Goal: Transaction & Acquisition: Purchase product/service

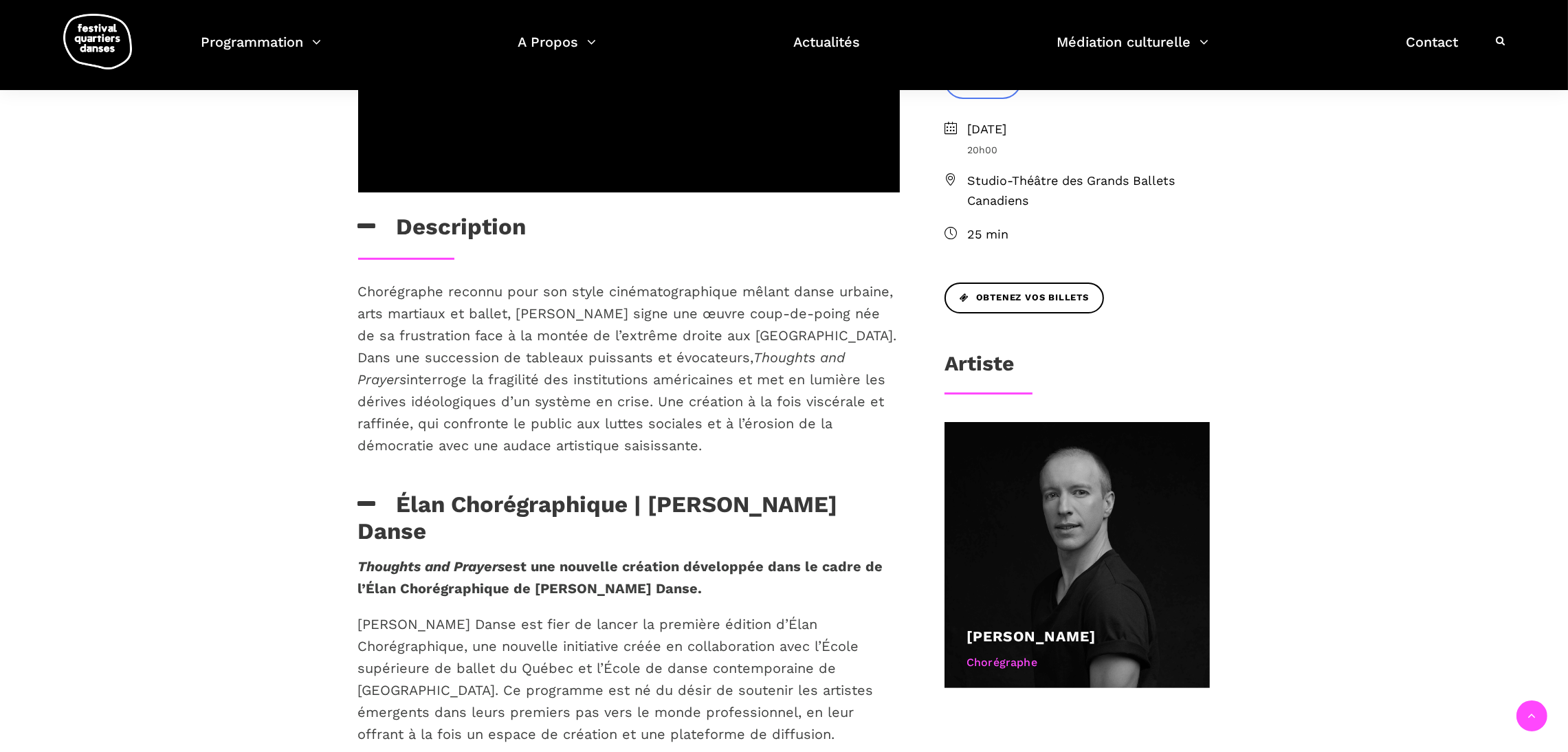
scroll to position [461, 0]
click at [703, 366] on p "Chorégraphe reconnu pour son style cinématographique mêlant danse urbaine, arts…" at bounding box center [629, 370] width 542 height 176
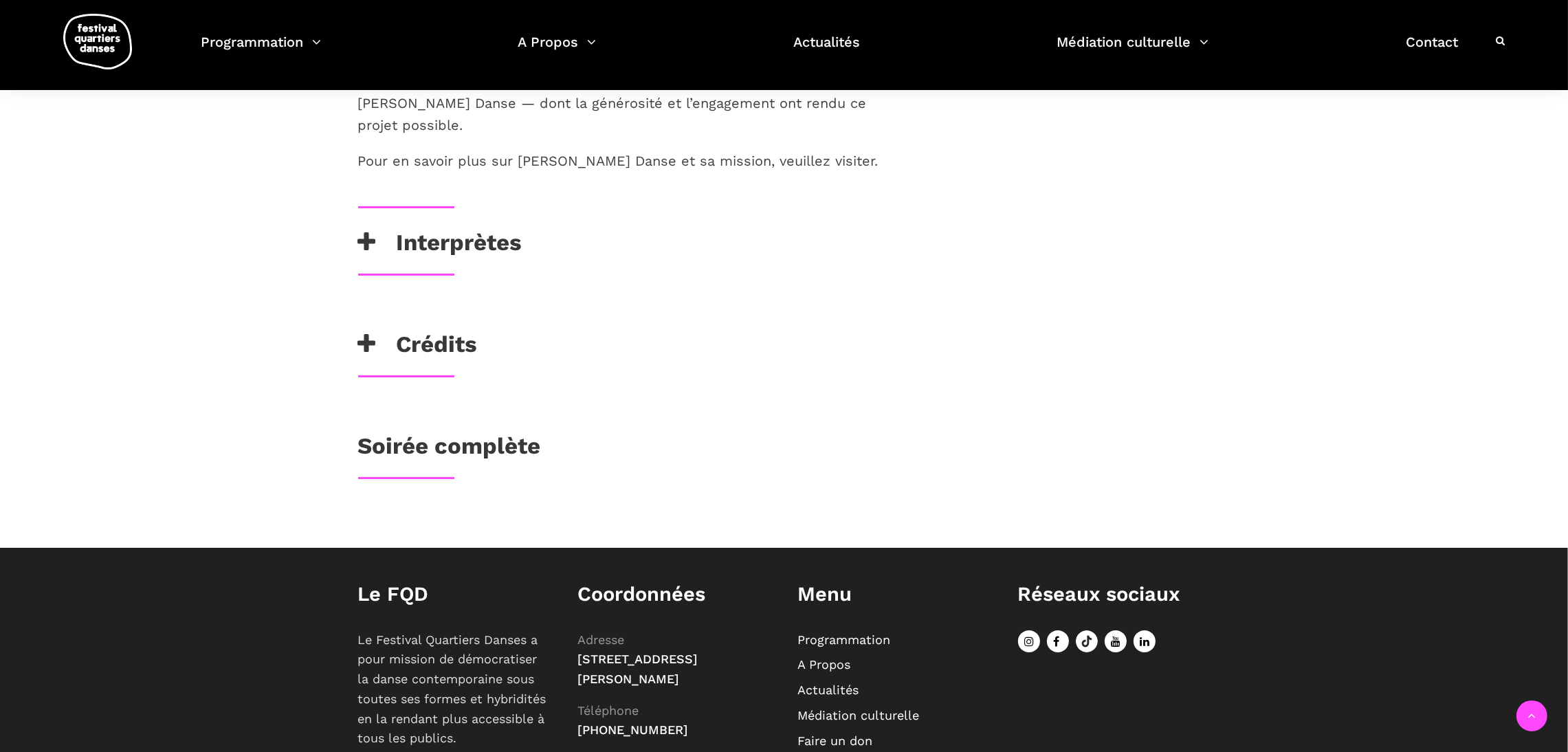
scroll to position [1509, 0]
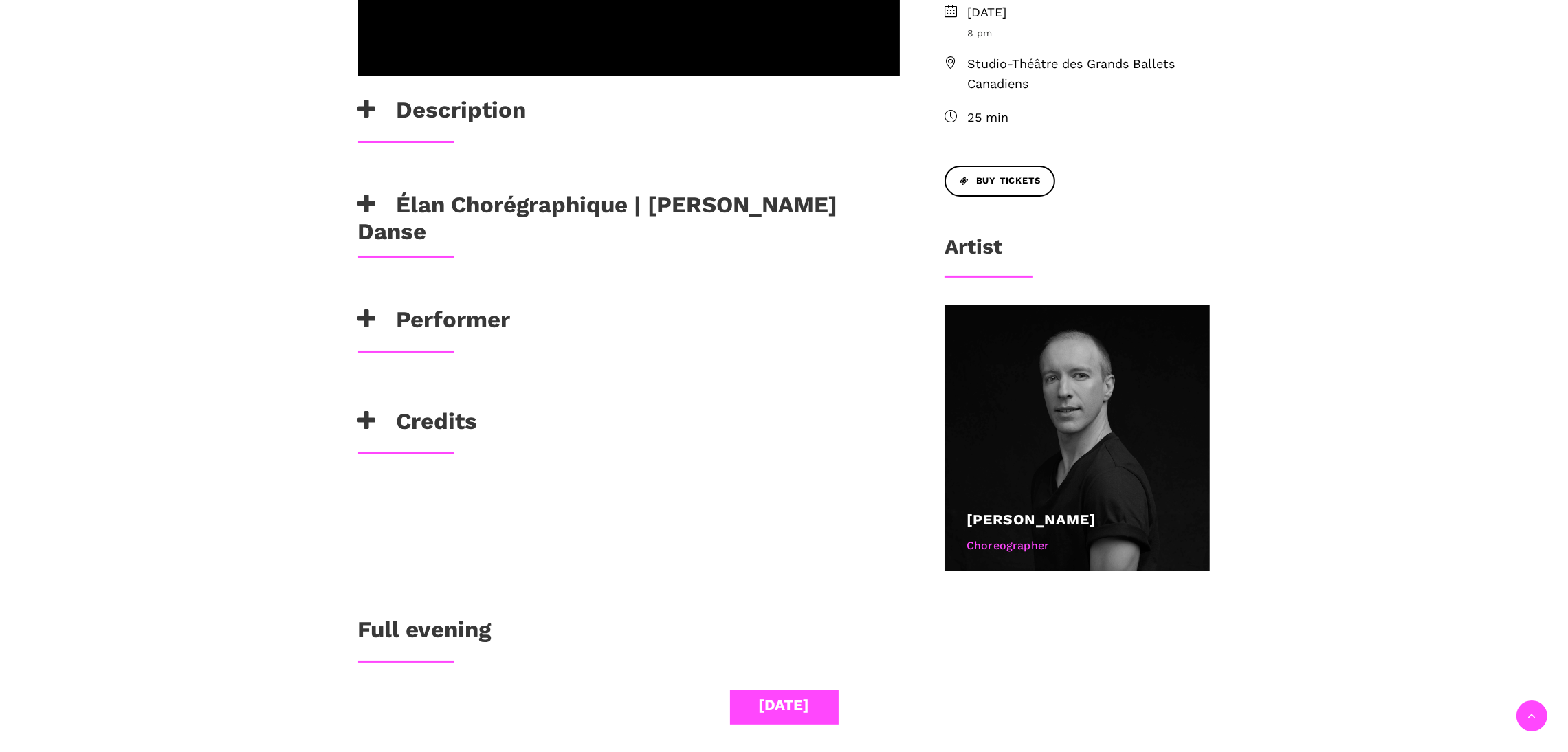
click at [455, 191] on h3 "Élan Chorégraphique | [PERSON_NAME] Danse" at bounding box center [629, 218] width 542 height 54
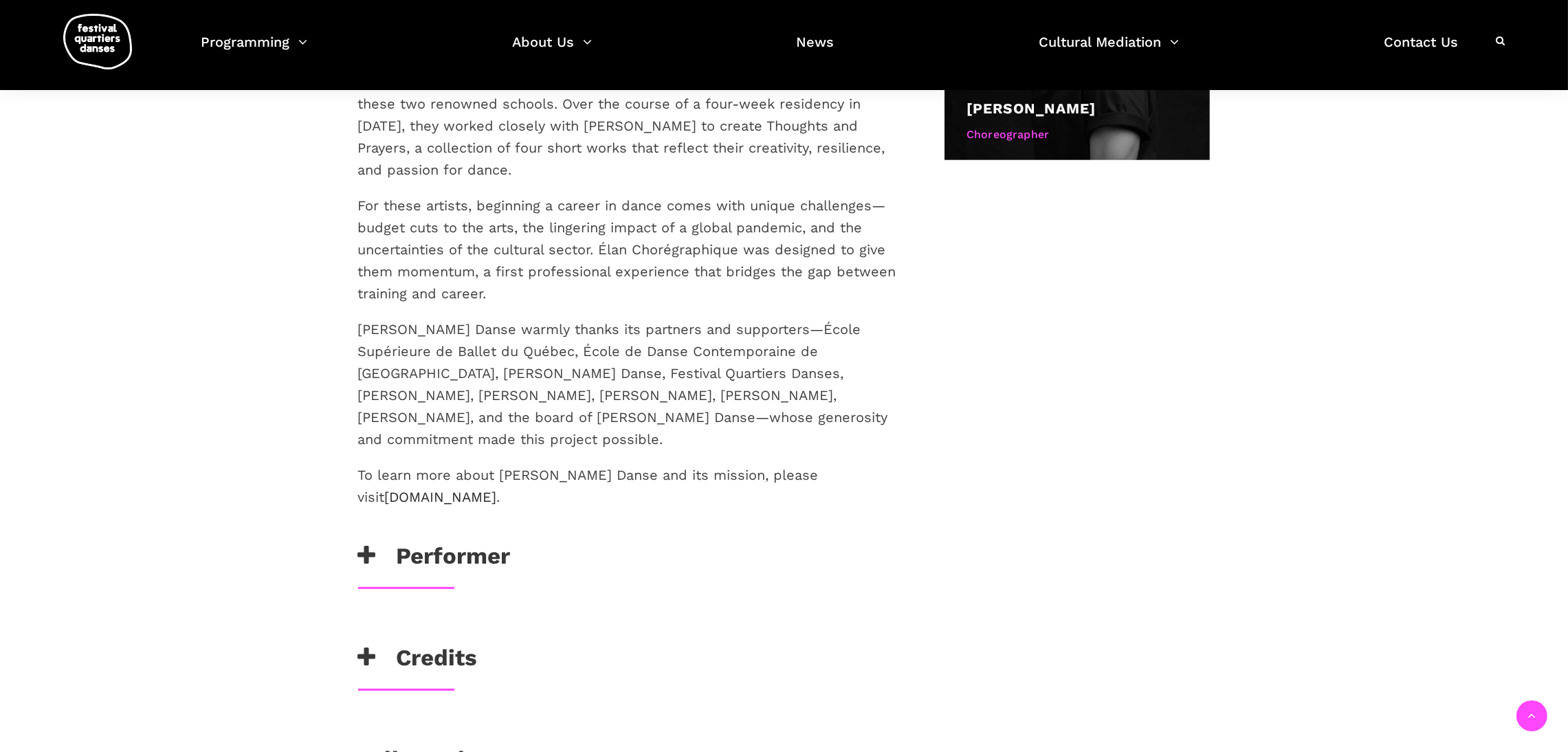
scroll to position [1006, 0]
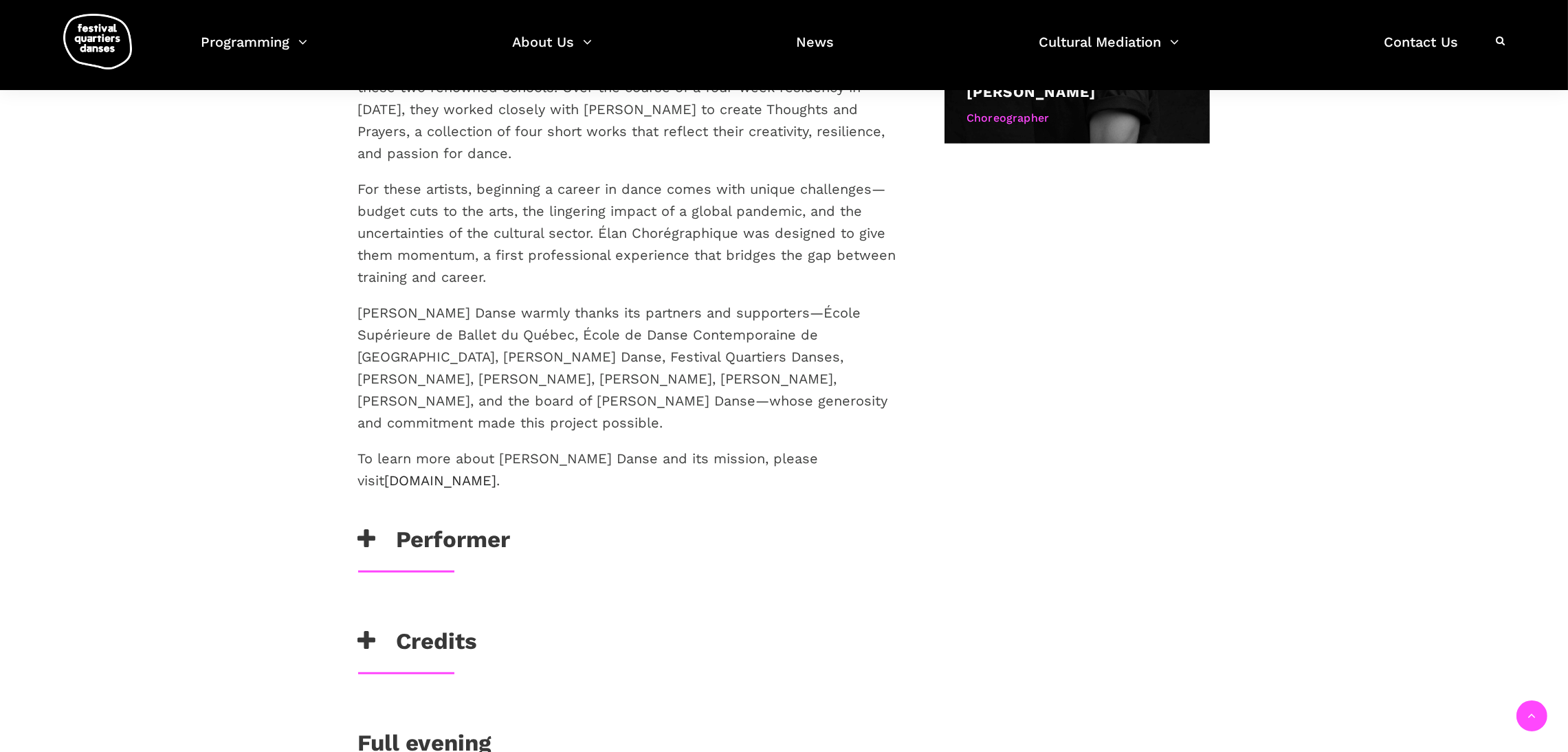
click at [440, 526] on h3 "Performer" at bounding box center [434, 543] width 152 height 35
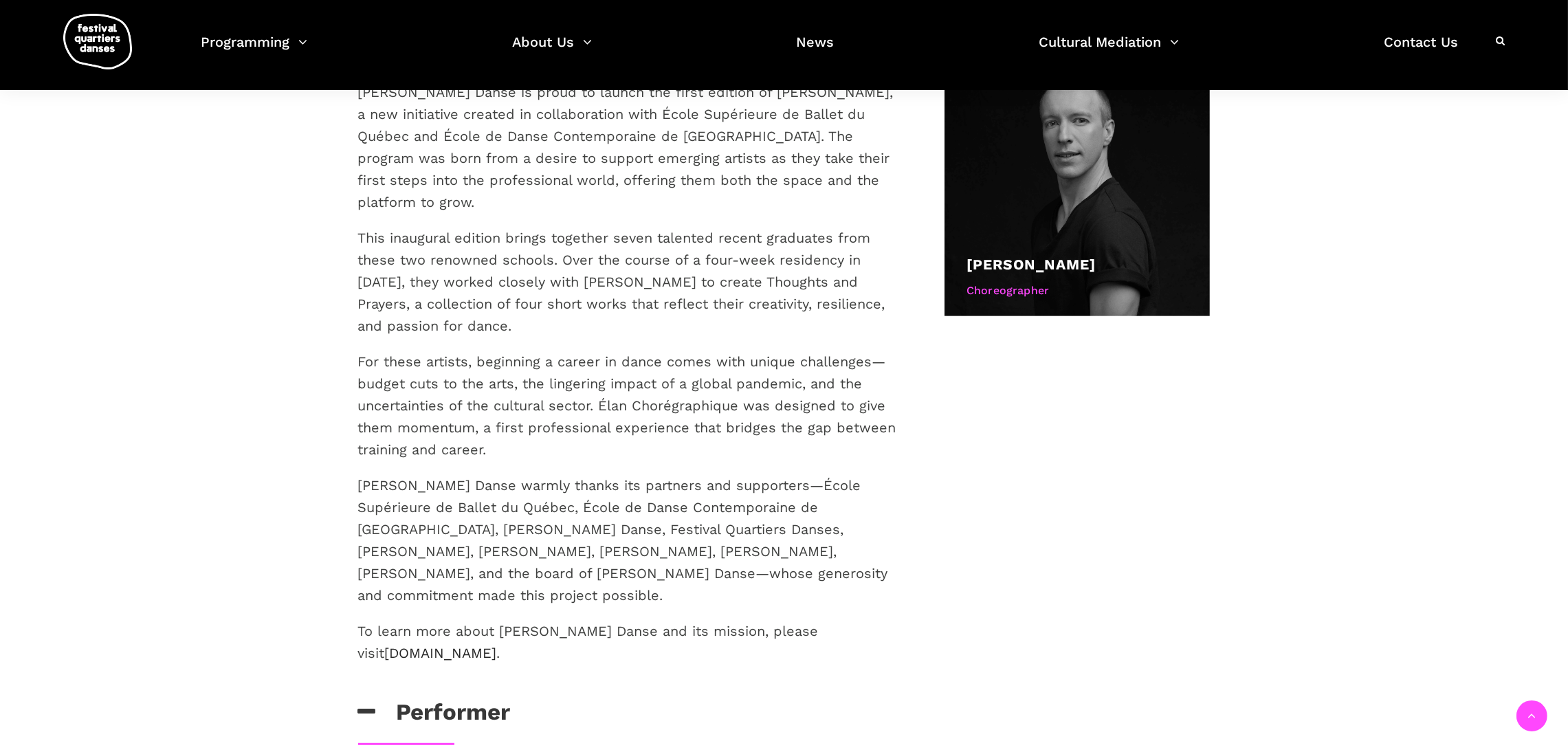
scroll to position [838, 0]
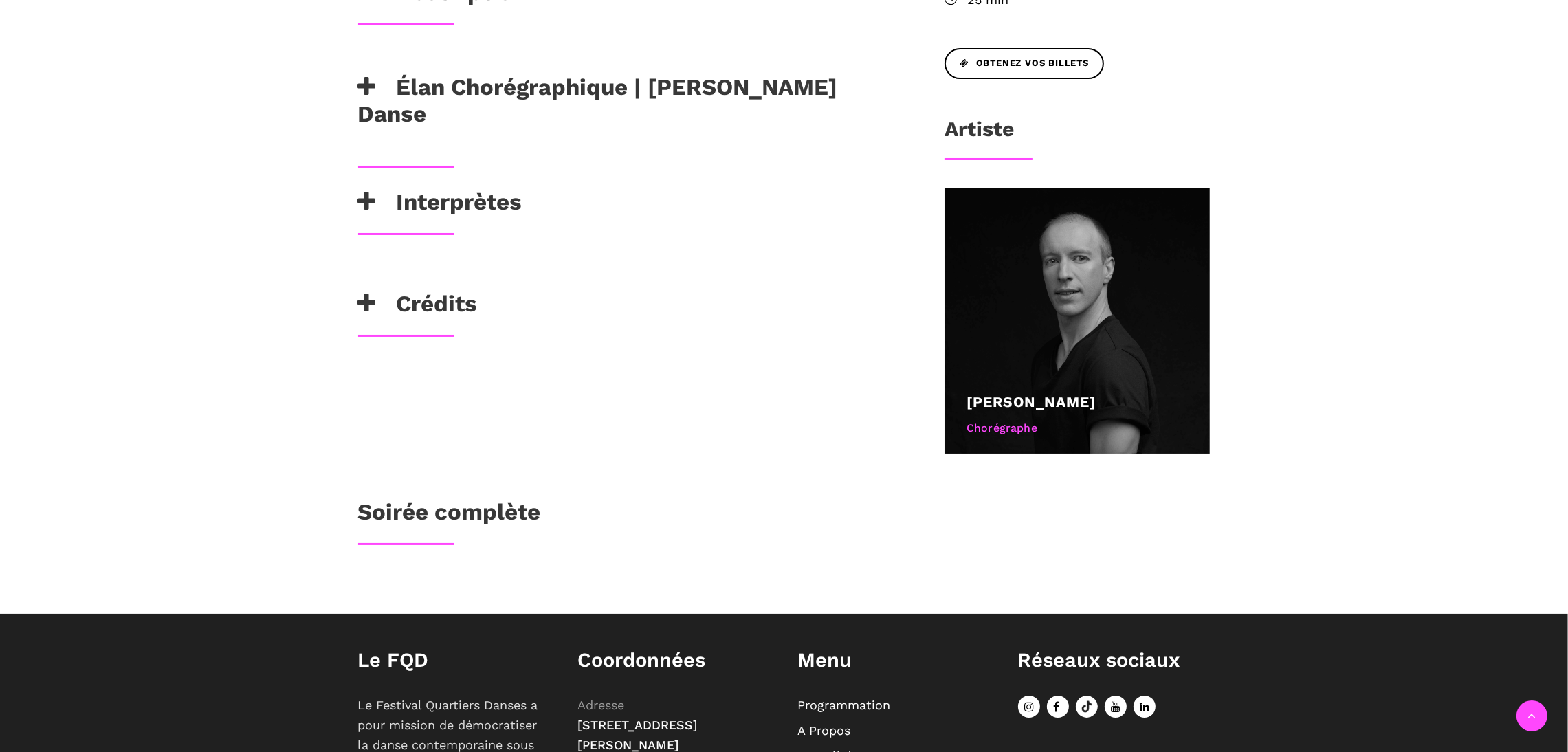
scroll to position [617, 0]
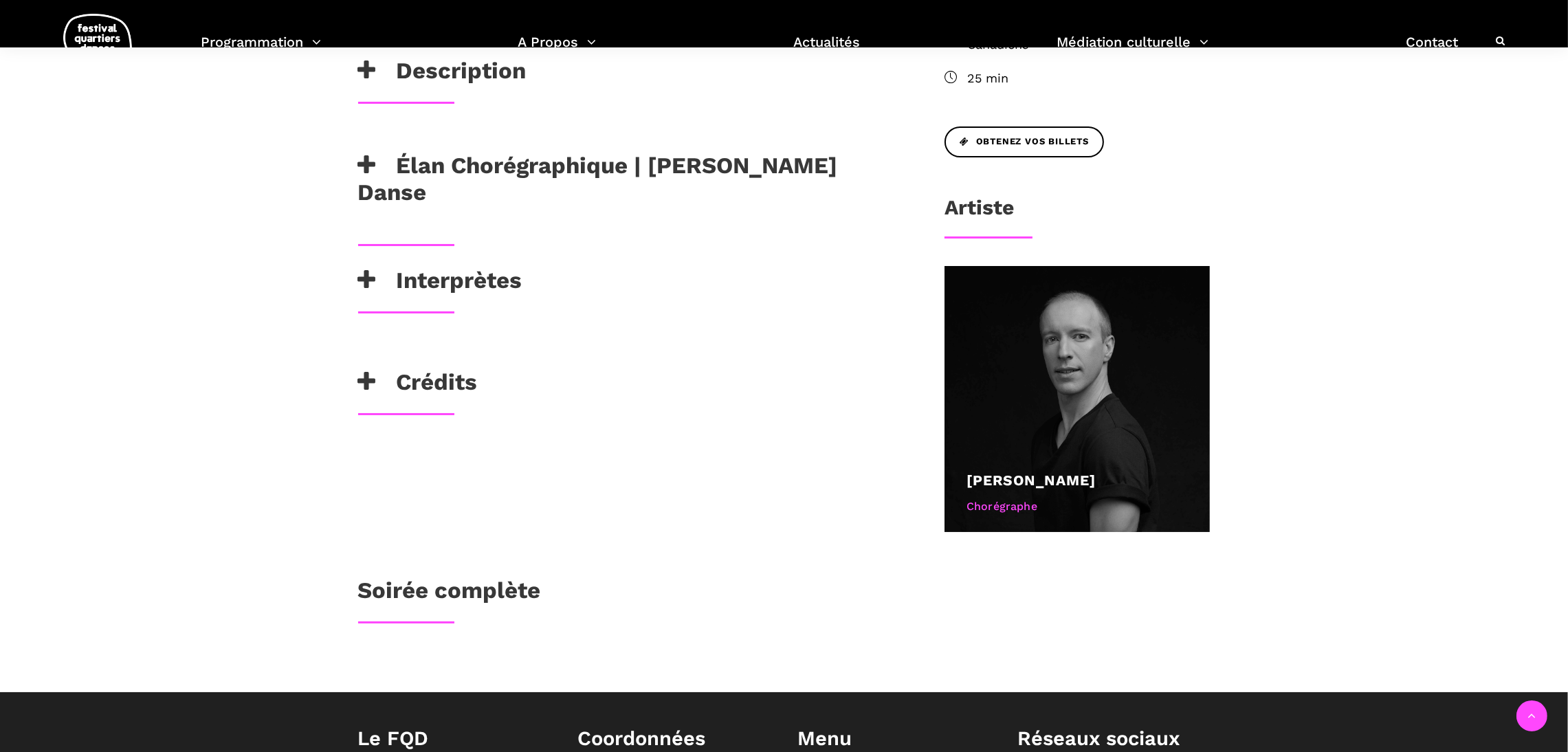
click at [395, 152] on h3 "Élan Chorégraphique | [PERSON_NAME] Danse" at bounding box center [629, 178] width 542 height 54
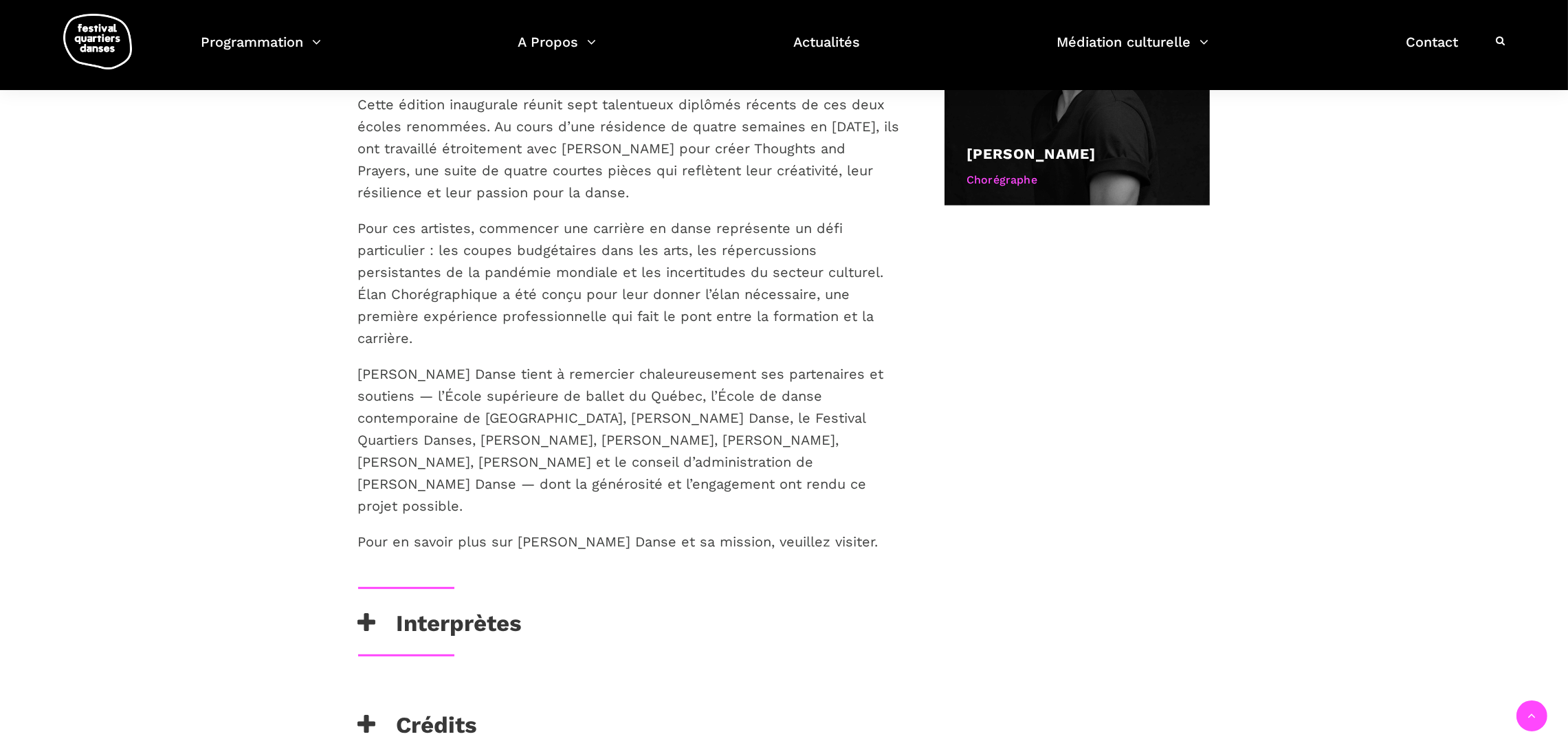
scroll to position [1358, 0]
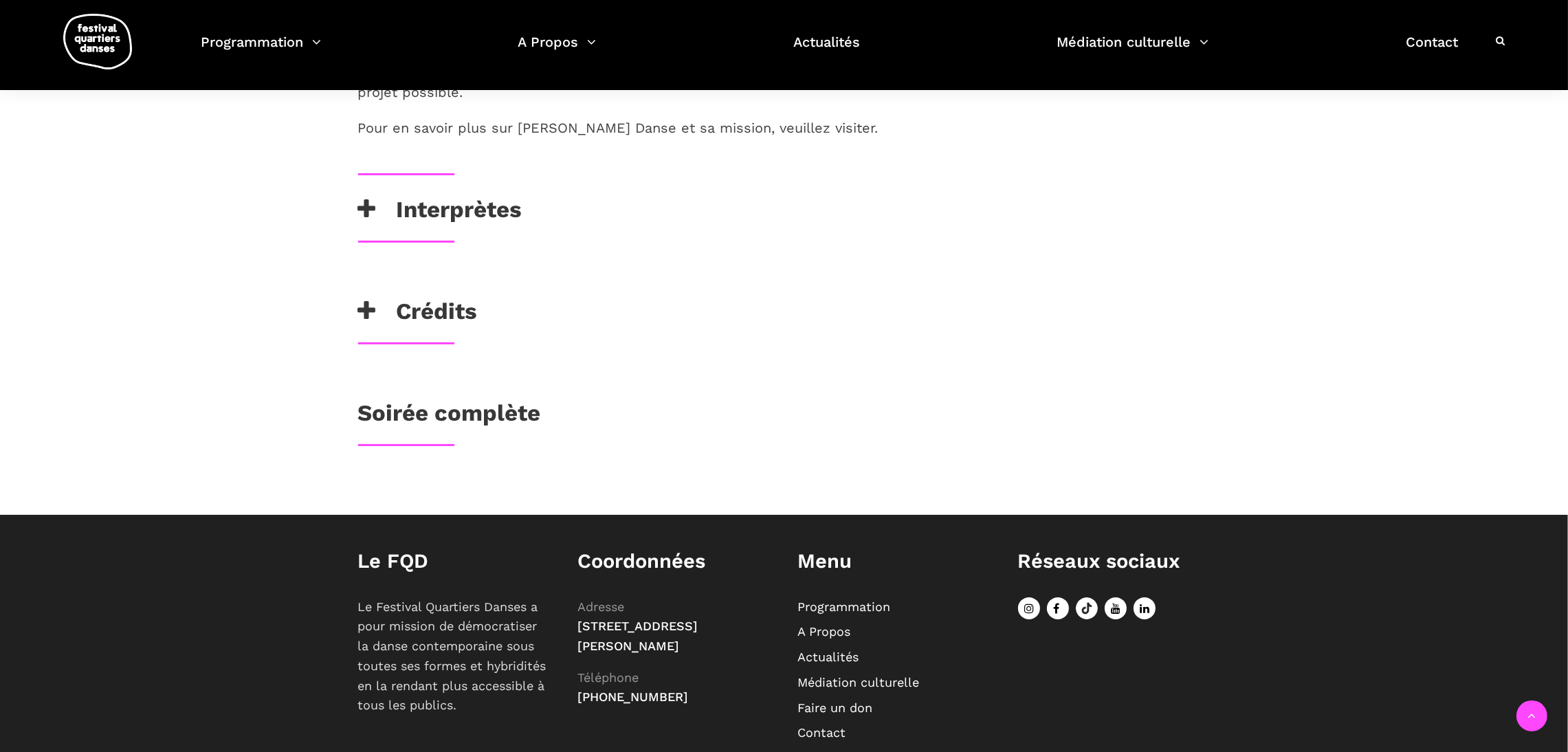
click at [807, 751] on link "EN" at bounding box center [806, 758] width 16 height 15
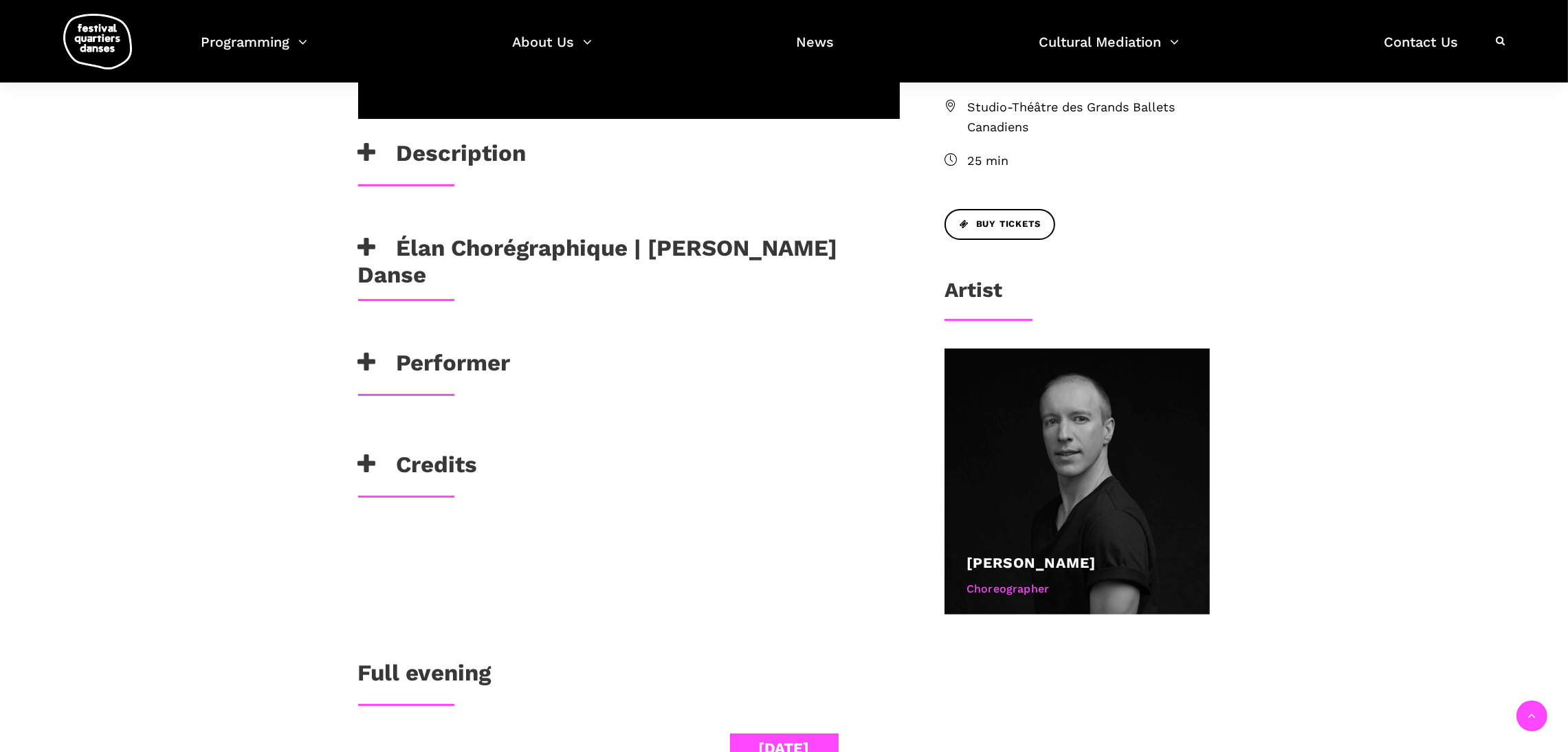
scroll to position [510, 0]
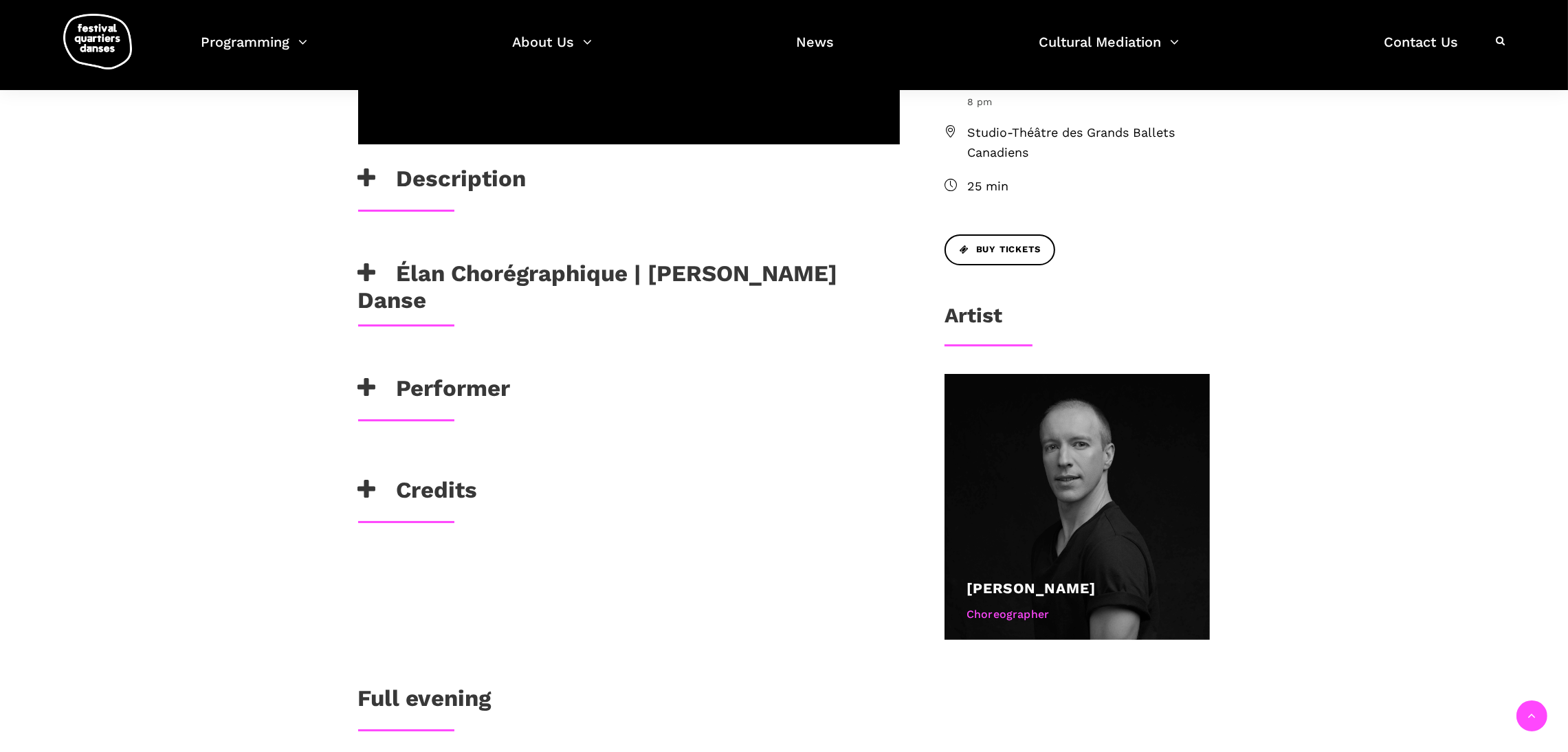
click at [533, 260] on h3 "Élan Chorégraphique | [PERSON_NAME] Danse" at bounding box center [629, 286] width 542 height 54
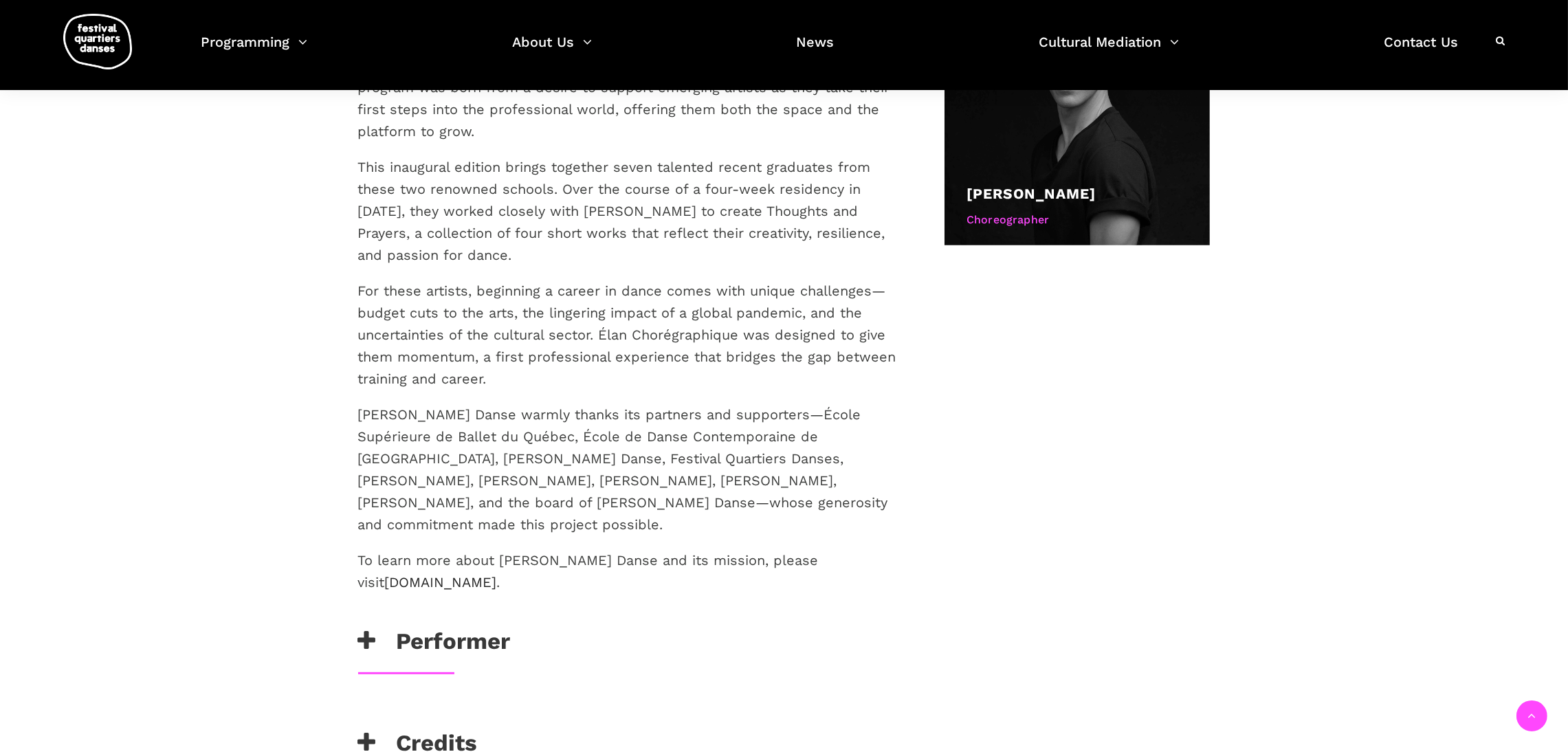
scroll to position [932, 0]
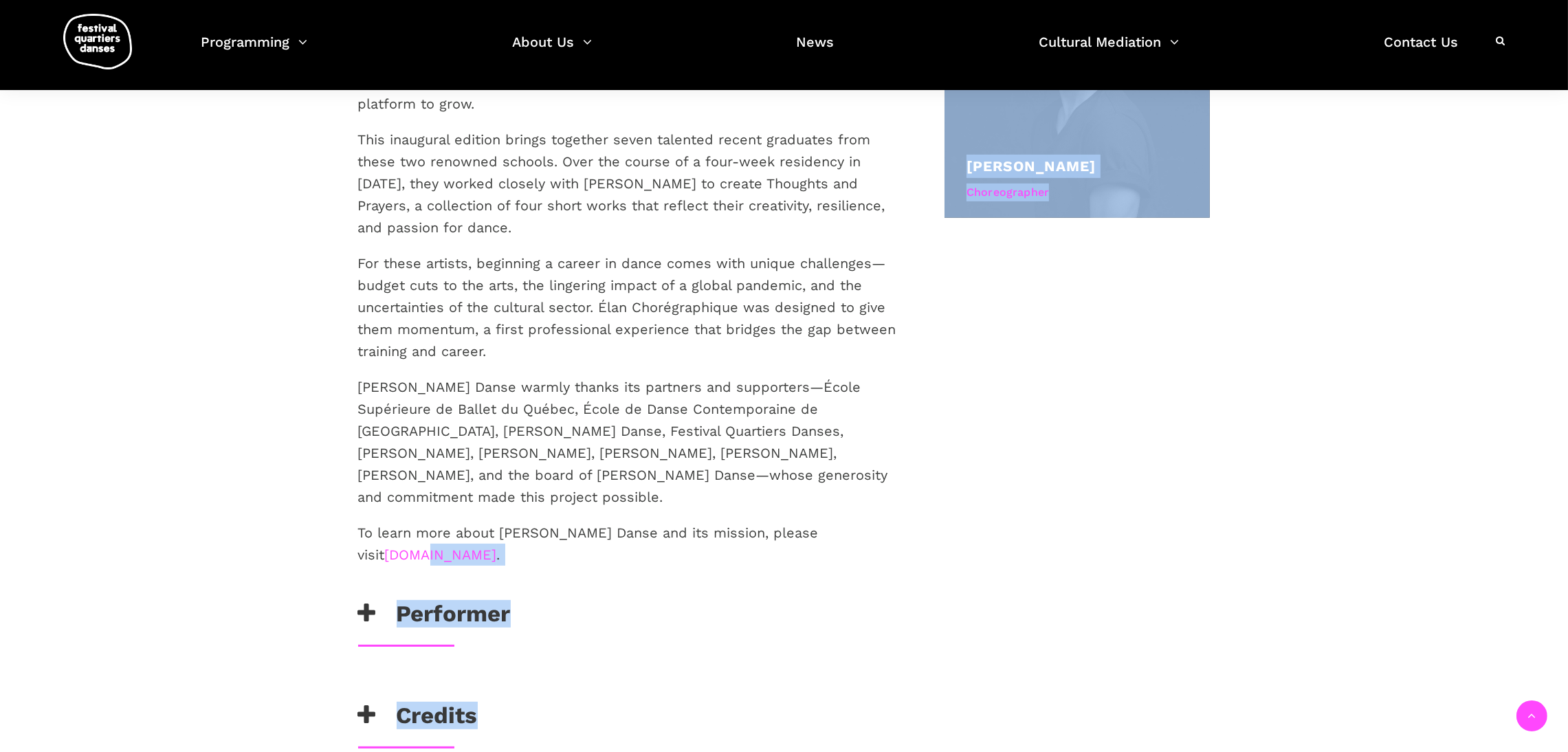
drag, startPoint x: 341, startPoint y: 446, endPoint x: 401, endPoint y: 446, distance: 60.0
click at [401, 446] on div "Description Andrew Skeels, a choreographer renowned for his cinematic style tha…" at bounding box center [784, 332] width 907 height 1624
click at [398, 547] on link "[DOMAIN_NAME]" at bounding box center [440, 555] width 112 height 16
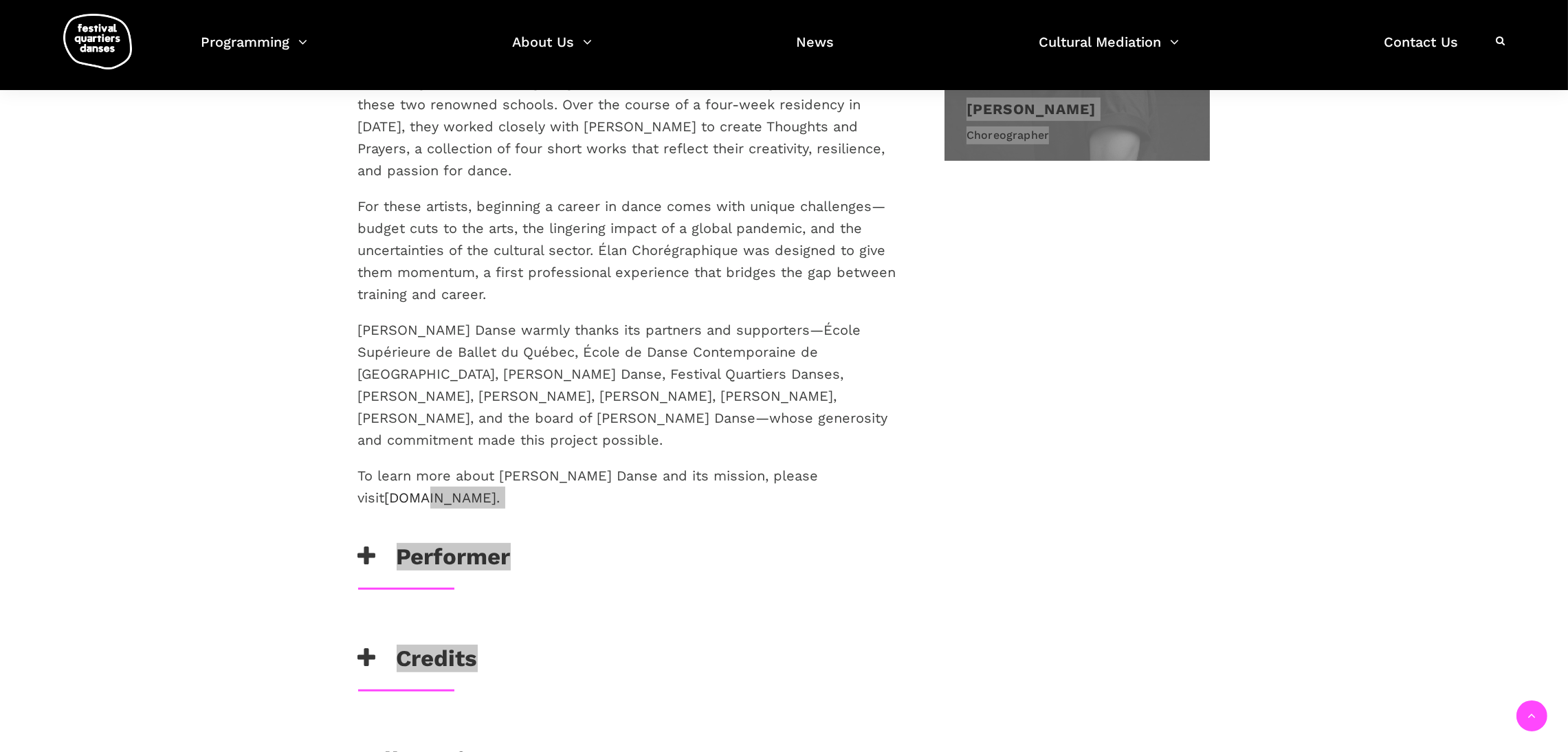
scroll to position [989, 0]
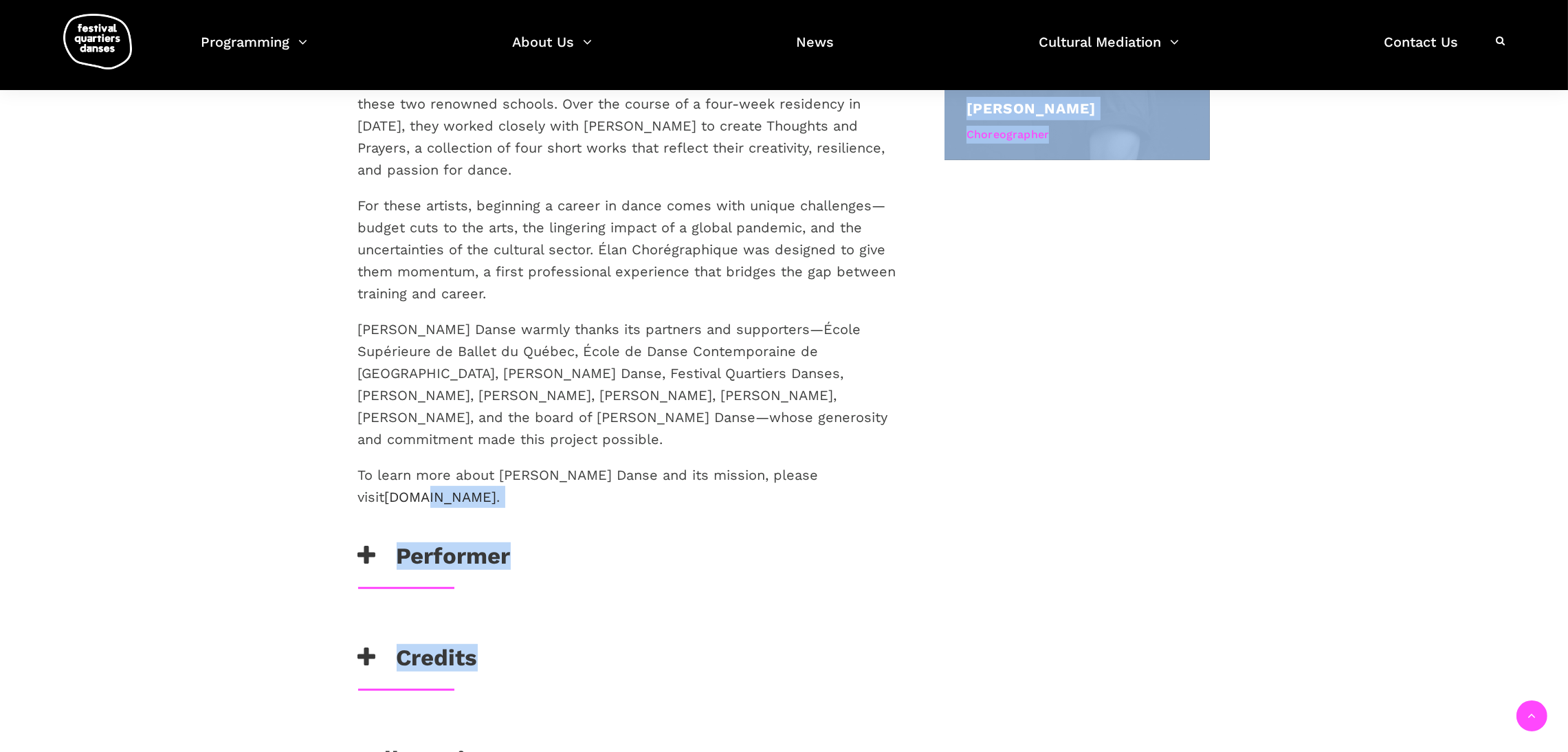
click at [394, 542] on h3 "Performer" at bounding box center [434, 559] width 152 height 35
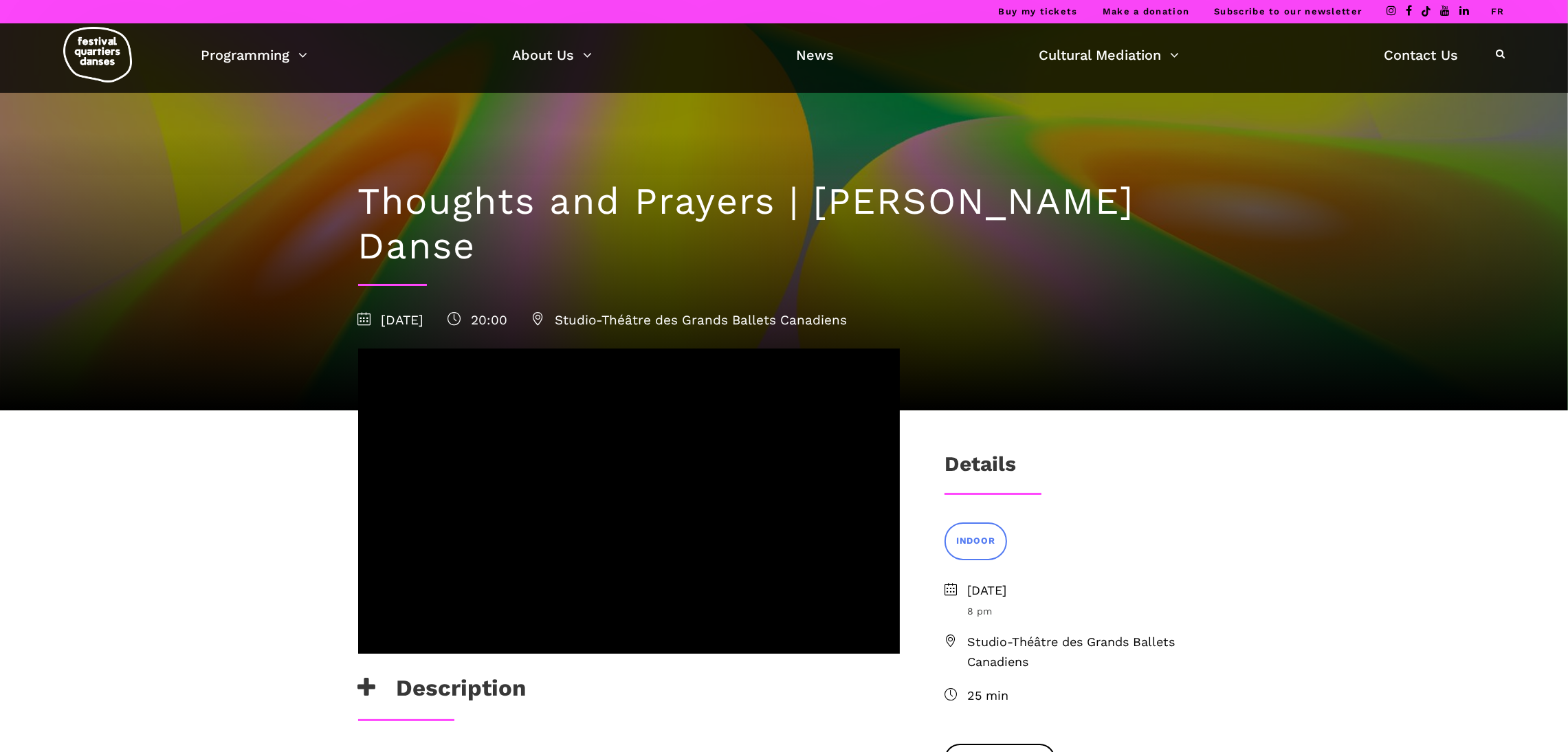
click at [1491, 10] on link "FR" at bounding box center [1498, 11] width 14 height 10
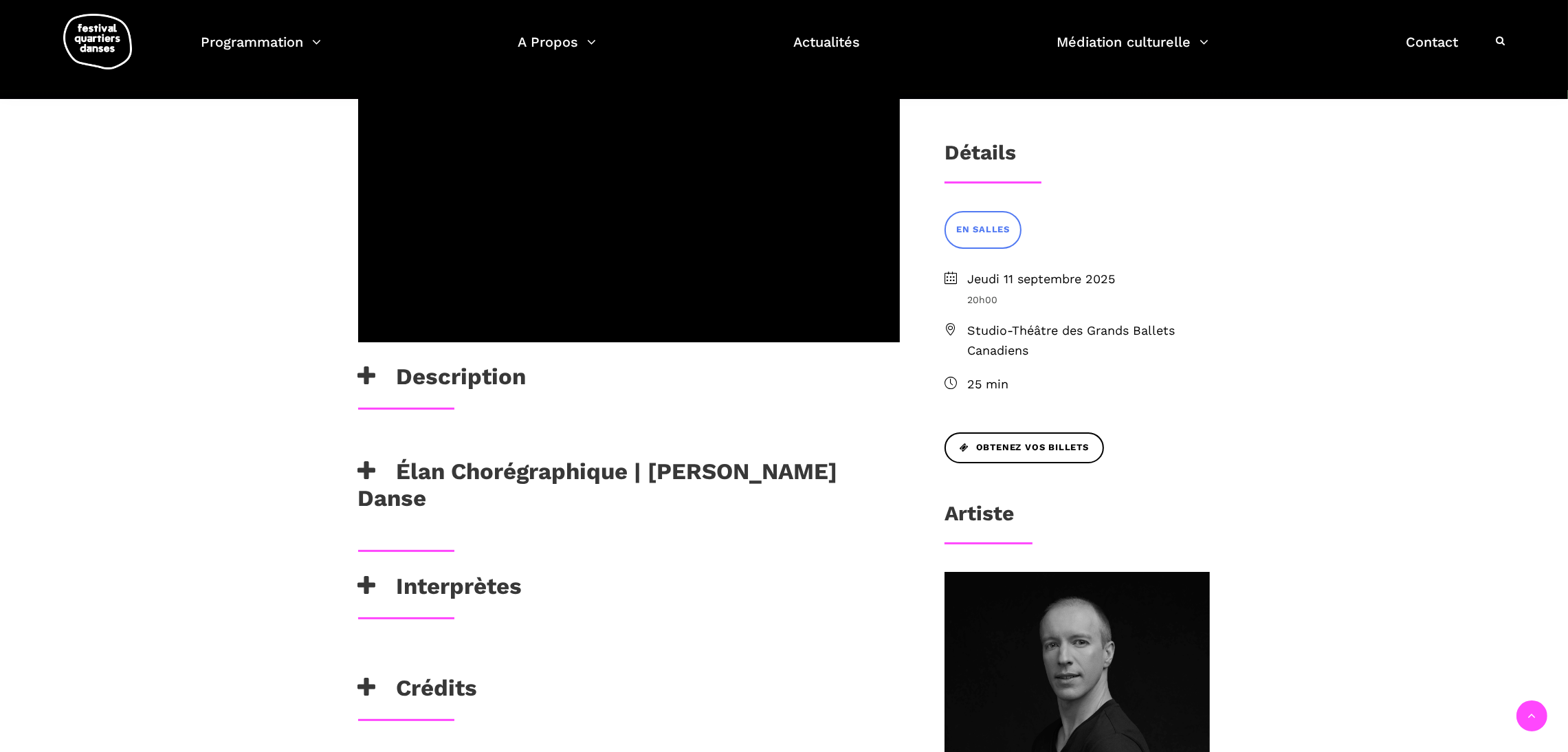
scroll to position [320, 0]
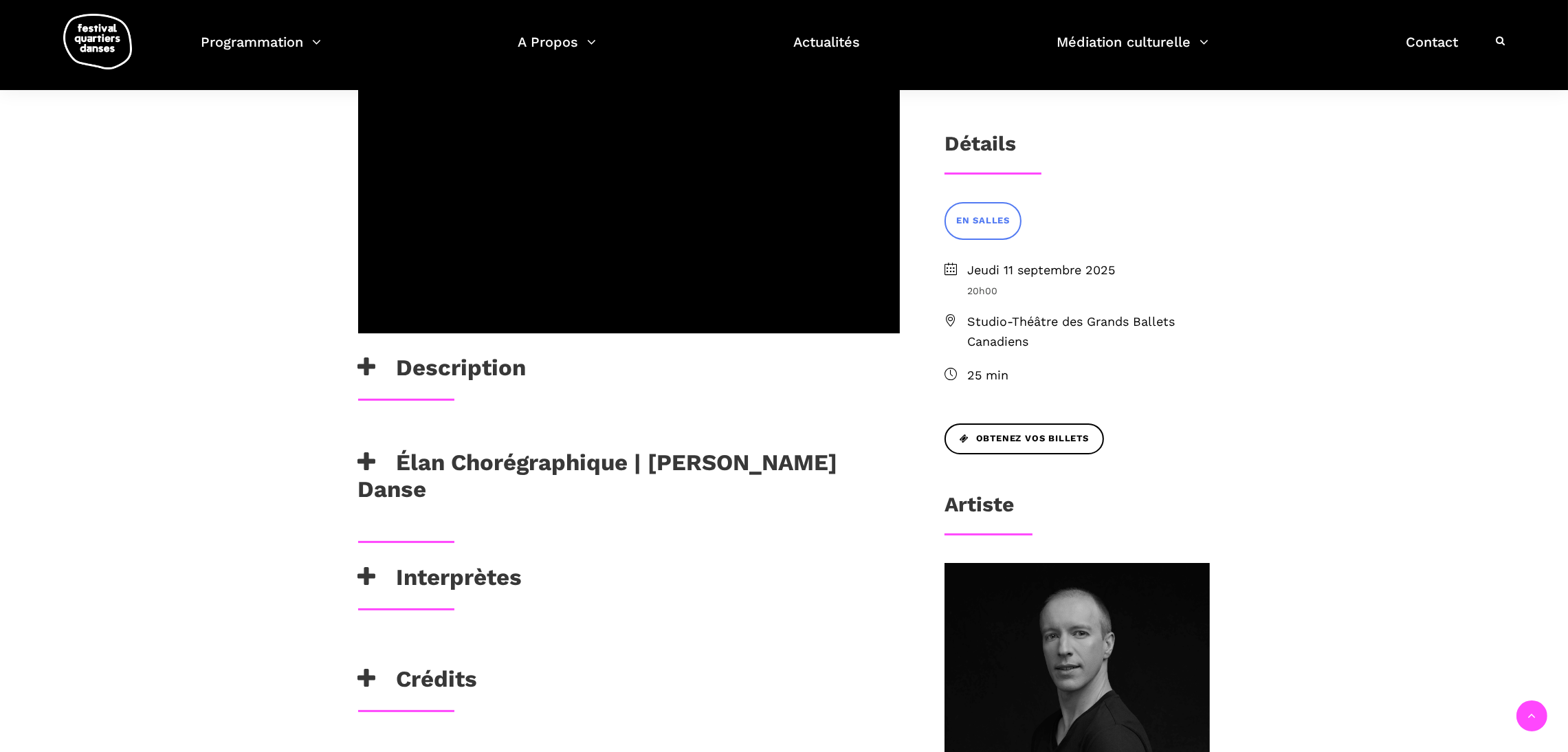
click at [623, 449] on h3 "Élan Chorégraphique | Skeels Danse" at bounding box center [629, 476] width 542 height 54
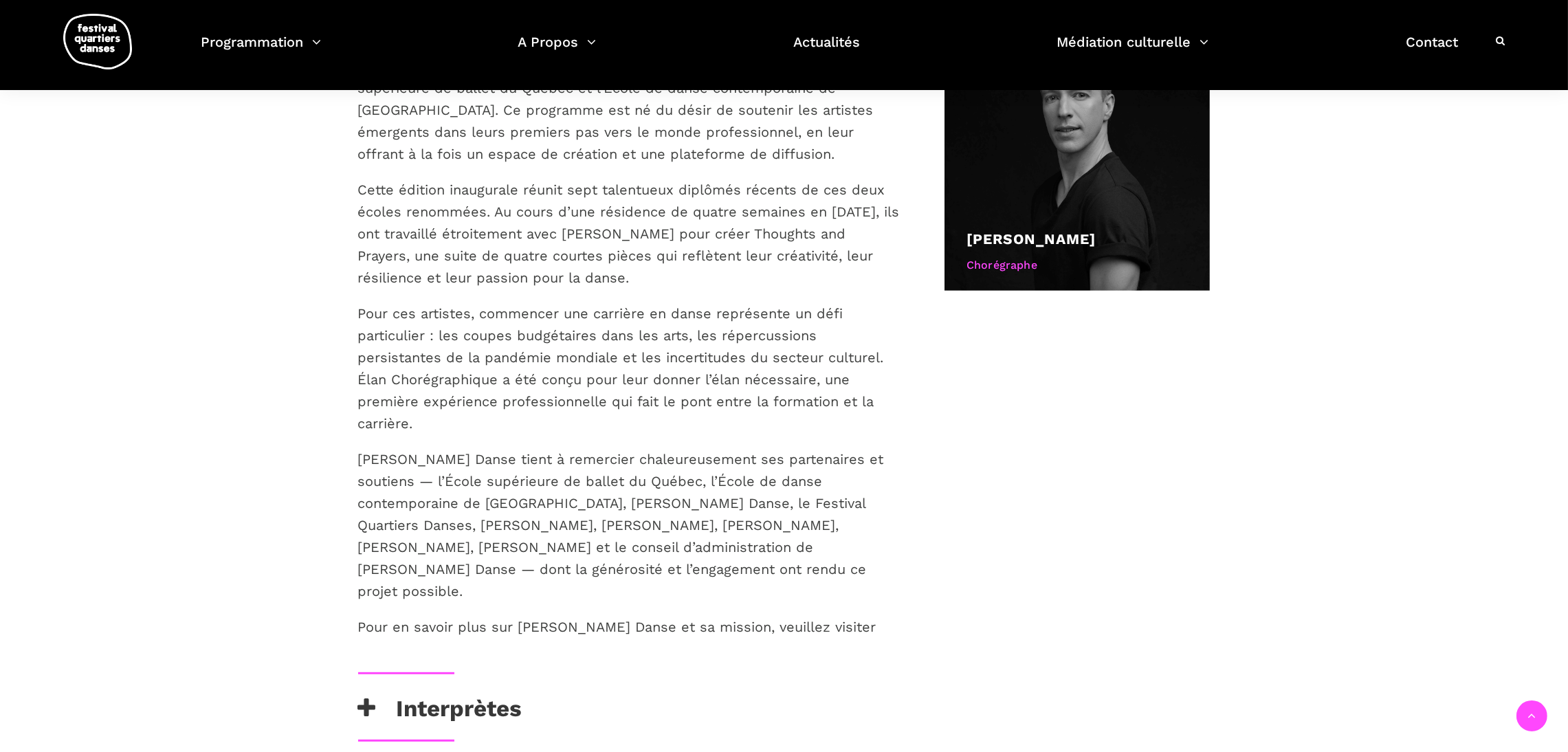
scroll to position [860, 0]
click at [819, 615] on p "Pour en savoir plus sur Skeels Danse et sa mission, veuillez visiter skeelsdans…" at bounding box center [629, 625] width 542 height 22
click at [377, 555] on div "Thoughts and Prayers est une nouvelle création développée dans le cadre de l’Él…" at bounding box center [629, 323] width 569 height 697
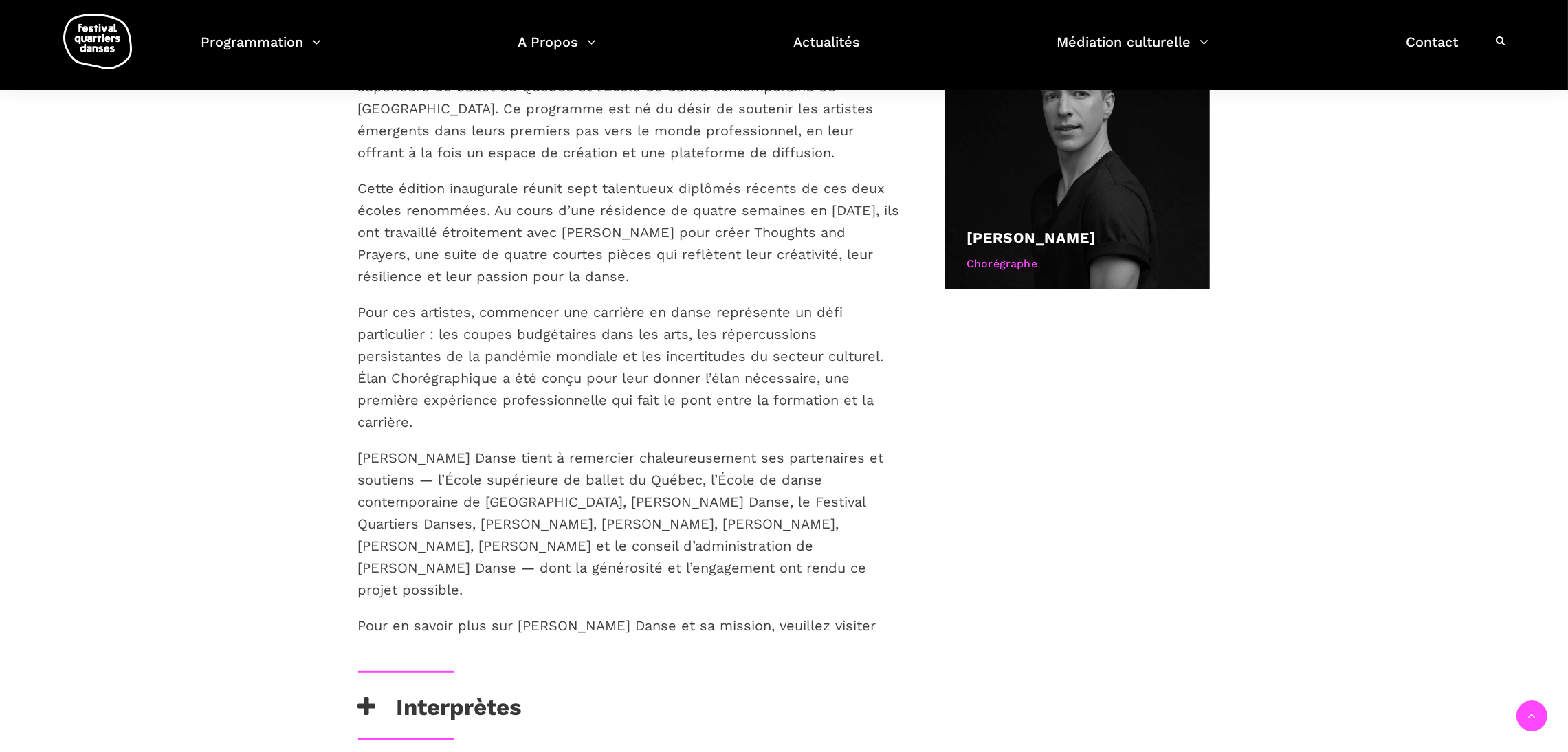
click at [444, 558] on div "Thoughts and Prayers est une nouvelle création développée dans le cadre de l’Él…" at bounding box center [629, 323] width 569 height 697
click at [524, 559] on div "Thoughts and Prayers est une nouvelle création développée dans le cadre de l’Él…" at bounding box center [629, 323] width 569 height 697
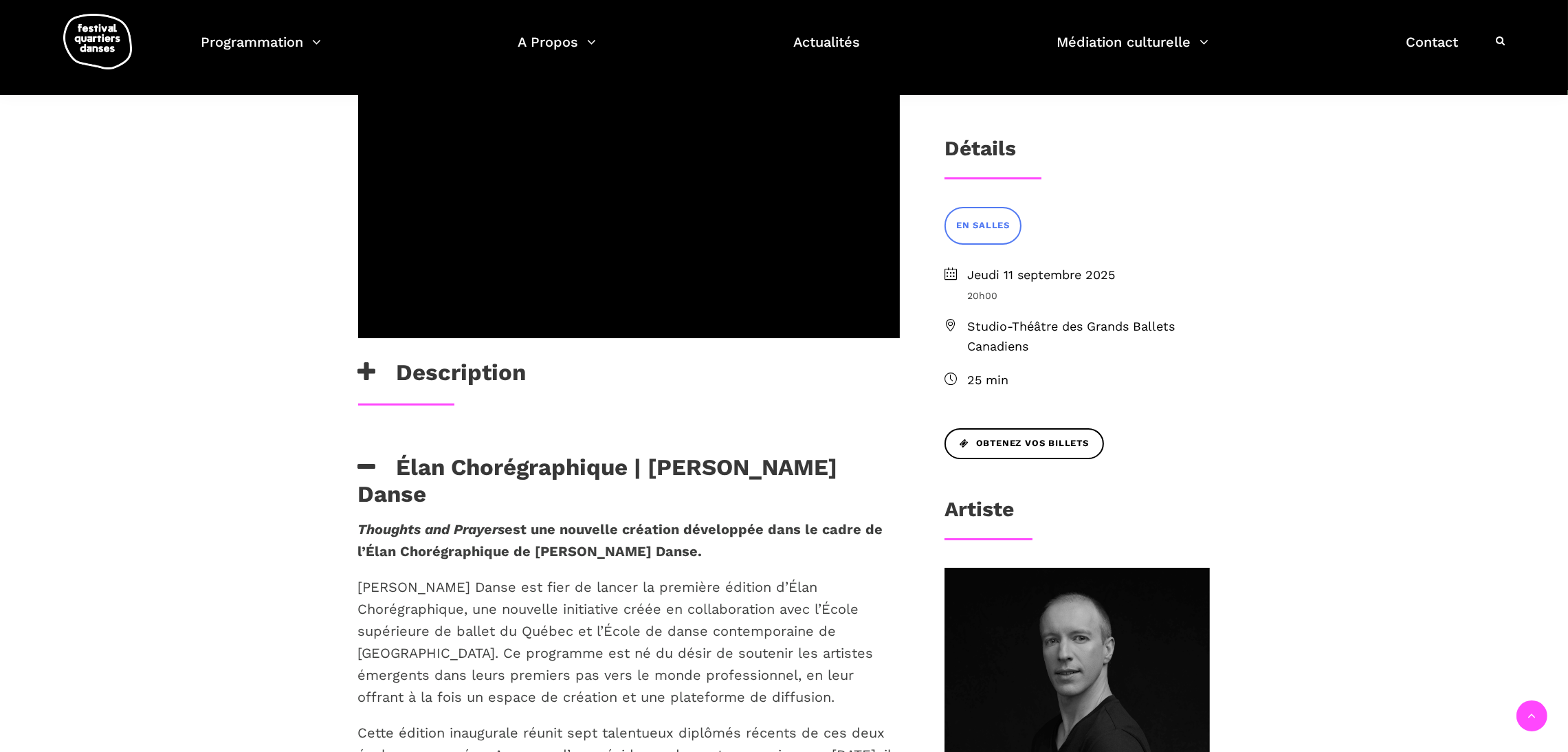
scroll to position [0, 0]
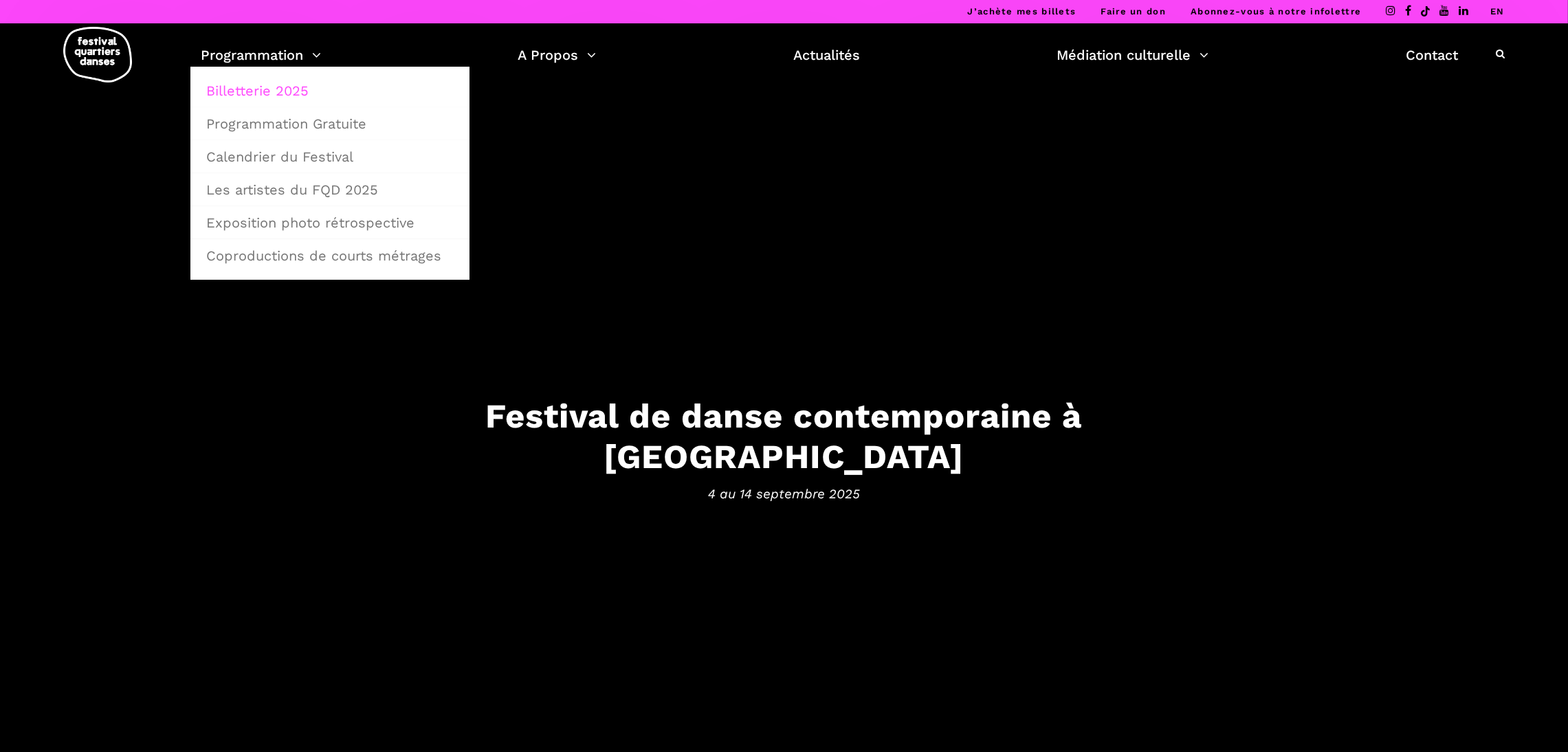
click at [280, 95] on link "Billetterie 2025" at bounding box center [329, 90] width 264 height 31
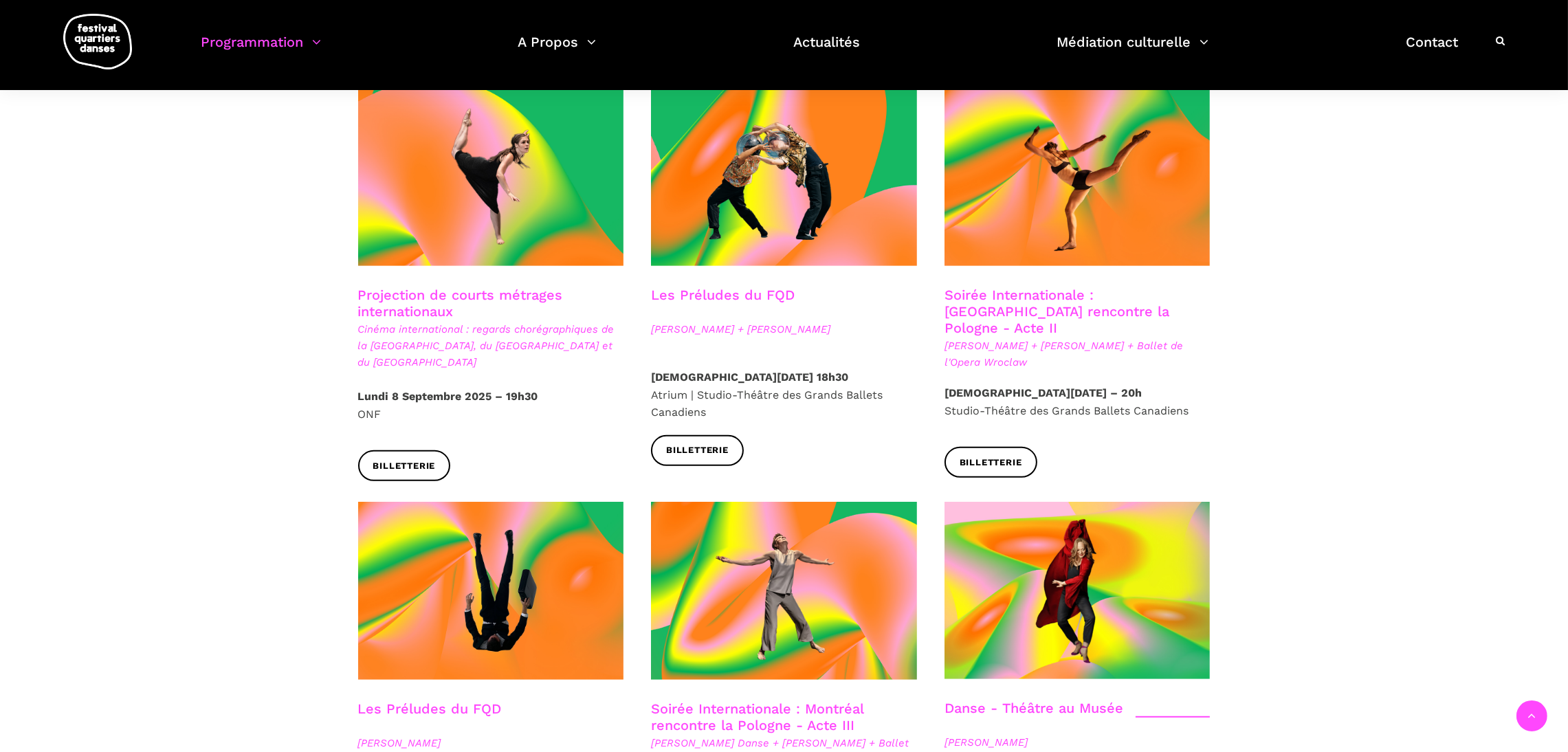
scroll to position [1159, 0]
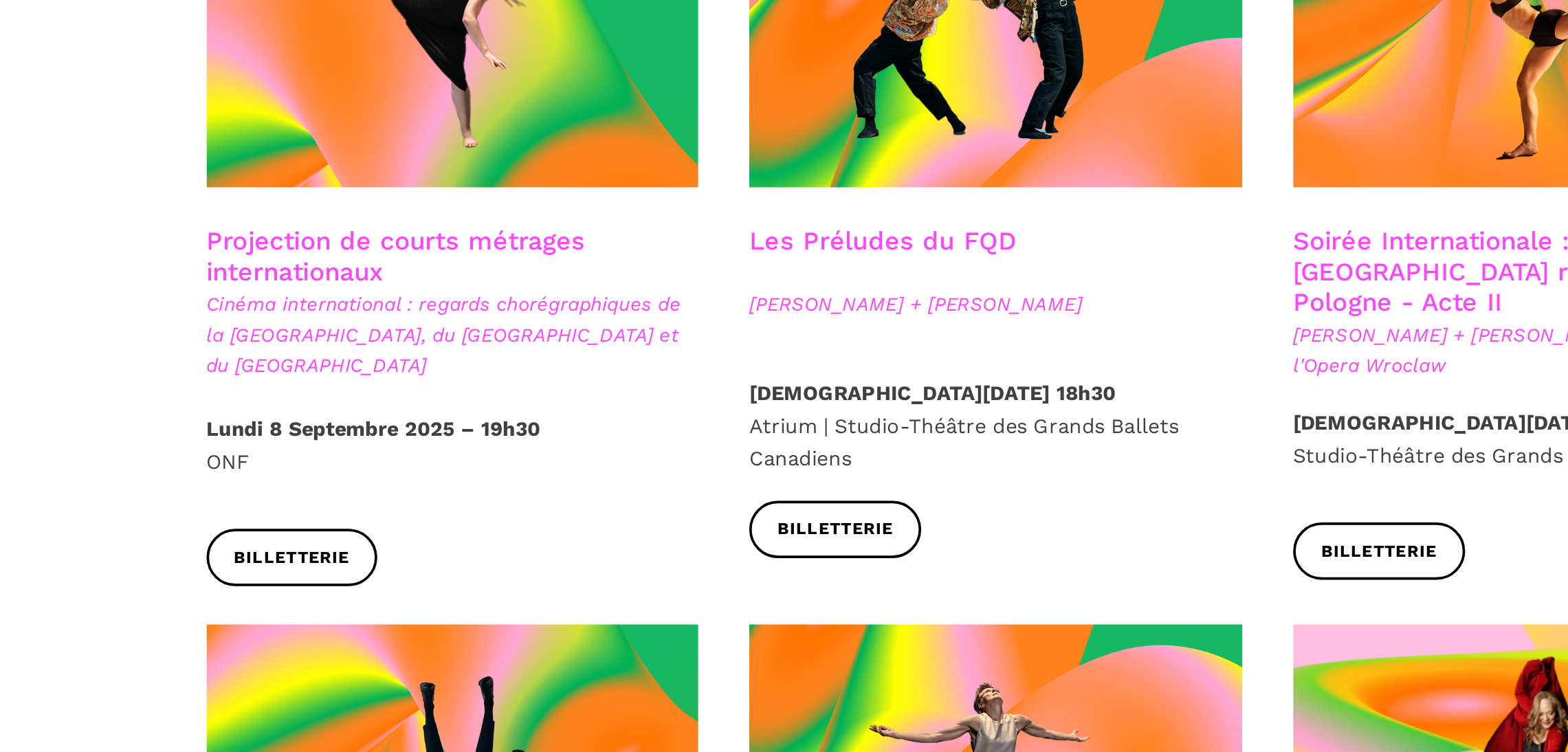
click at [469, 324] on span "Cinéma international : regards chorégraphiques de la Pologne, du Royaume-Uni et…" at bounding box center [491, 345] width 266 height 49
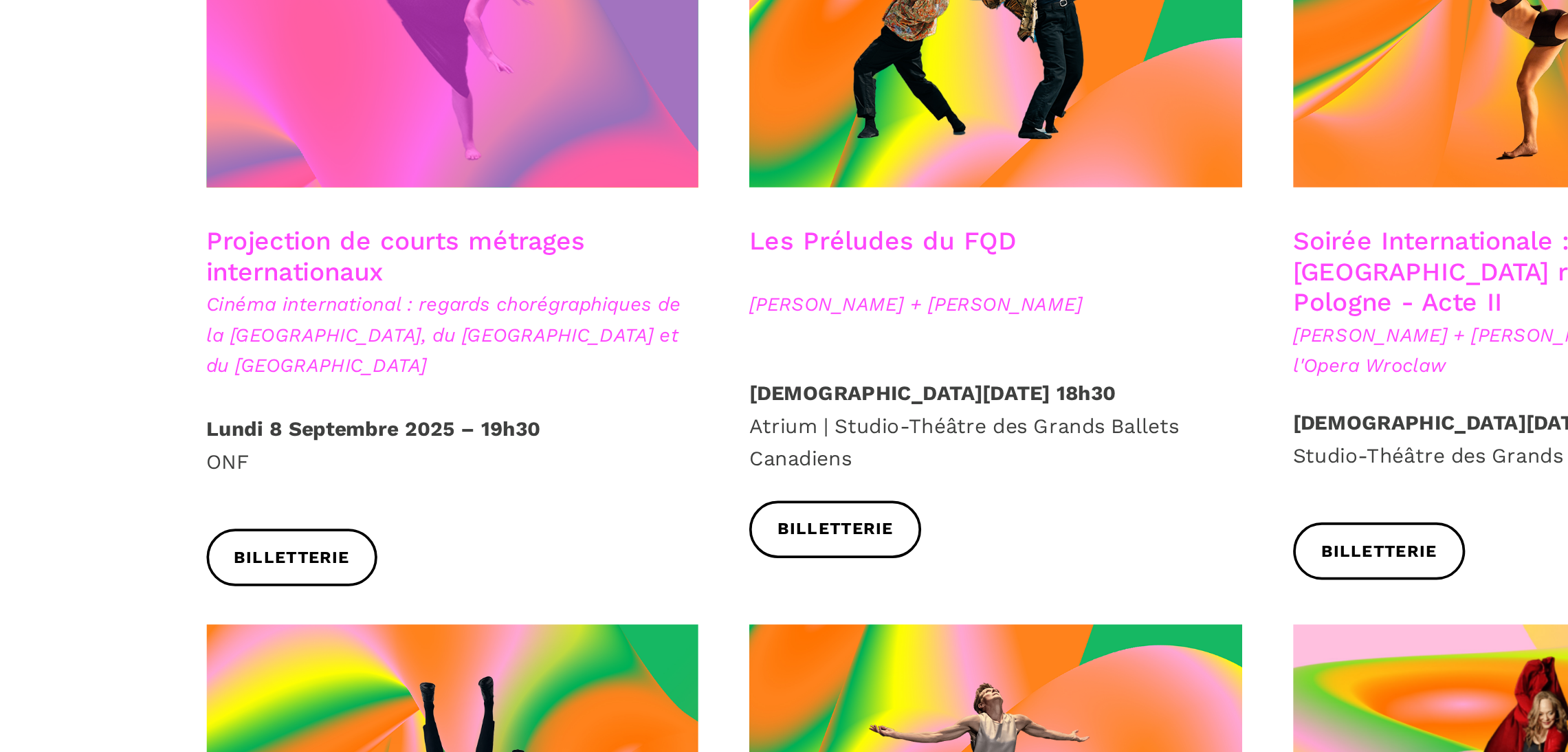
click at [429, 230] on span at bounding box center [491, 177] width 266 height 178
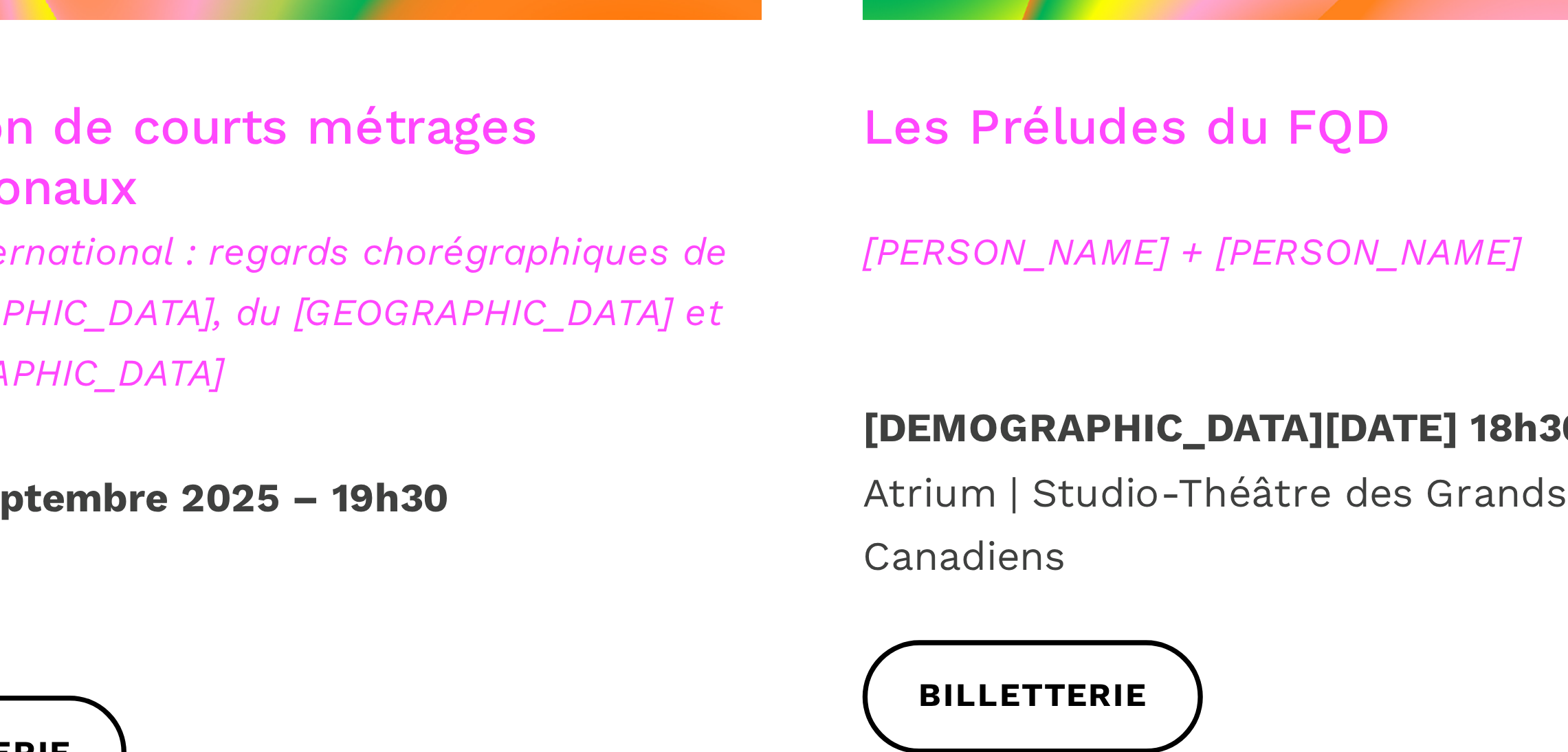
scroll to position [1159, 0]
